Goal: Task Accomplishment & Management: Complete application form

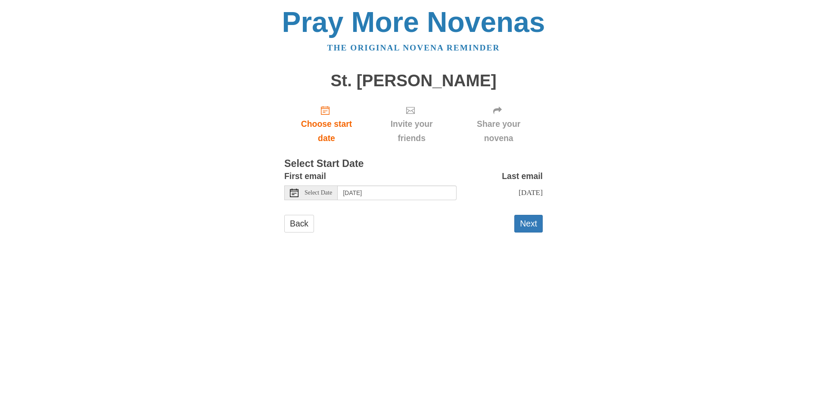
click at [294, 193] on icon at bounding box center [294, 192] width 9 height 9
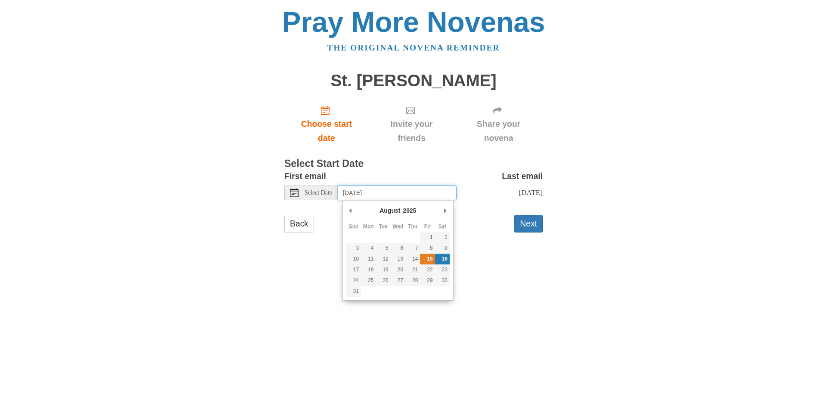
type input "[DATE]"
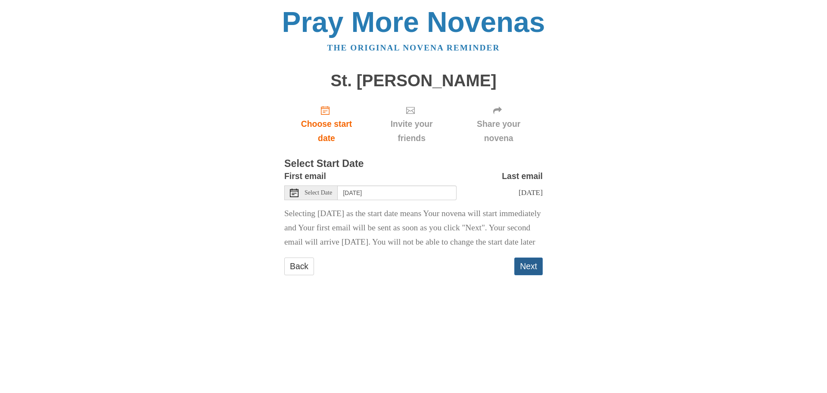
click at [534, 275] on button "Next" at bounding box center [529, 266] width 28 height 18
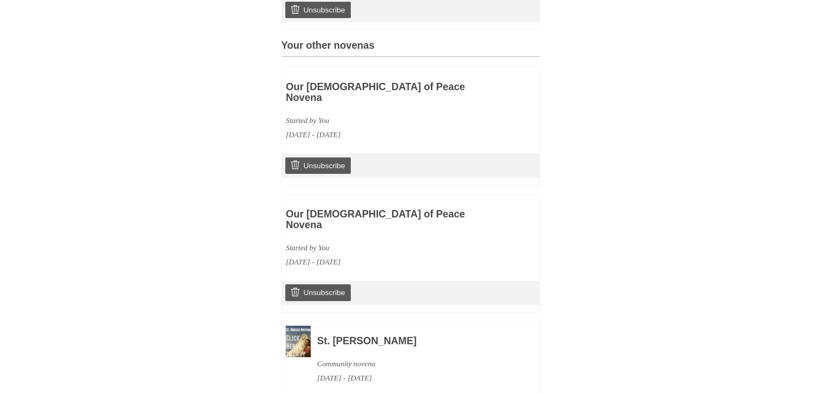
scroll to position [424, 0]
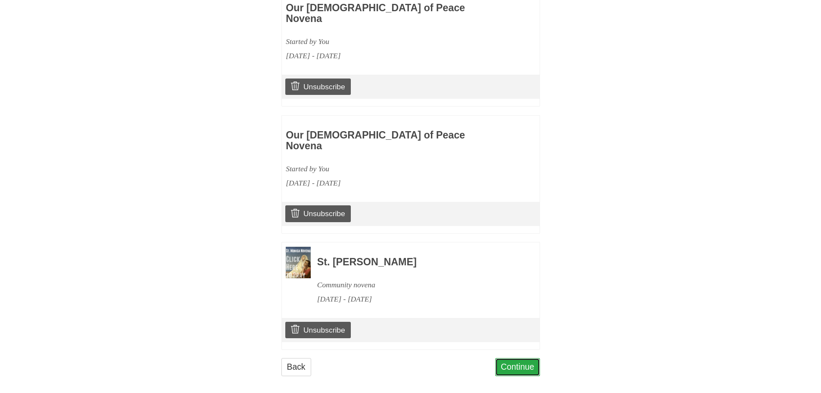
click at [522, 359] on link "Continue" at bounding box center [517, 367] width 45 height 18
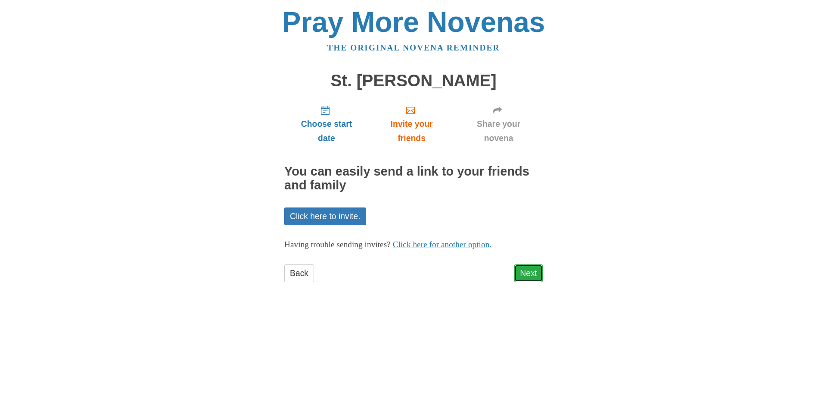
click at [524, 273] on link "Next" at bounding box center [529, 273] width 28 height 18
